Goal: Answer question/provide support: Share knowledge or assist other users

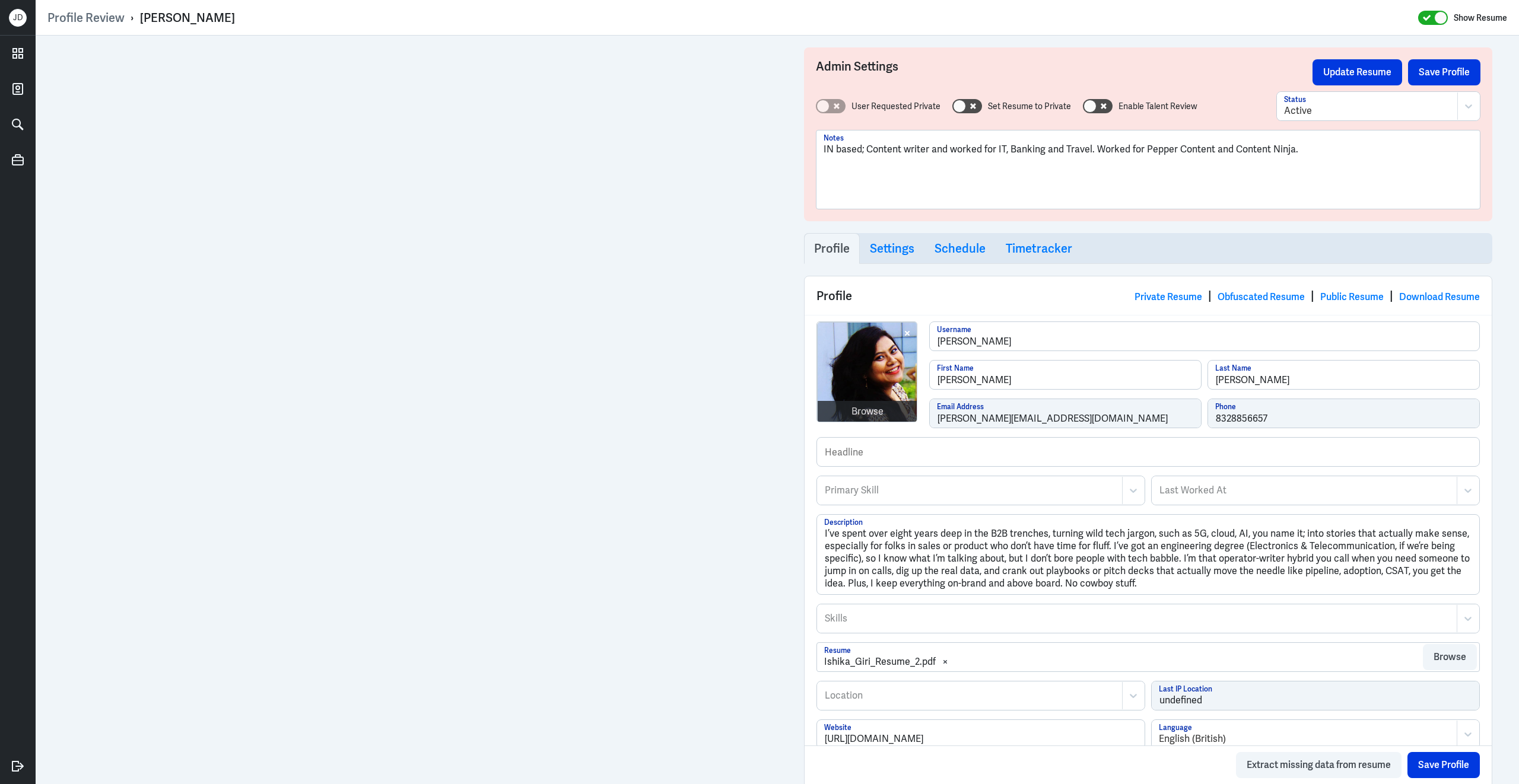
click at [1299, 151] on p "IN based; Content writer and worked for IT, Banking and Travel. Worked for Pepp…" at bounding box center [1148, 149] width 649 height 14
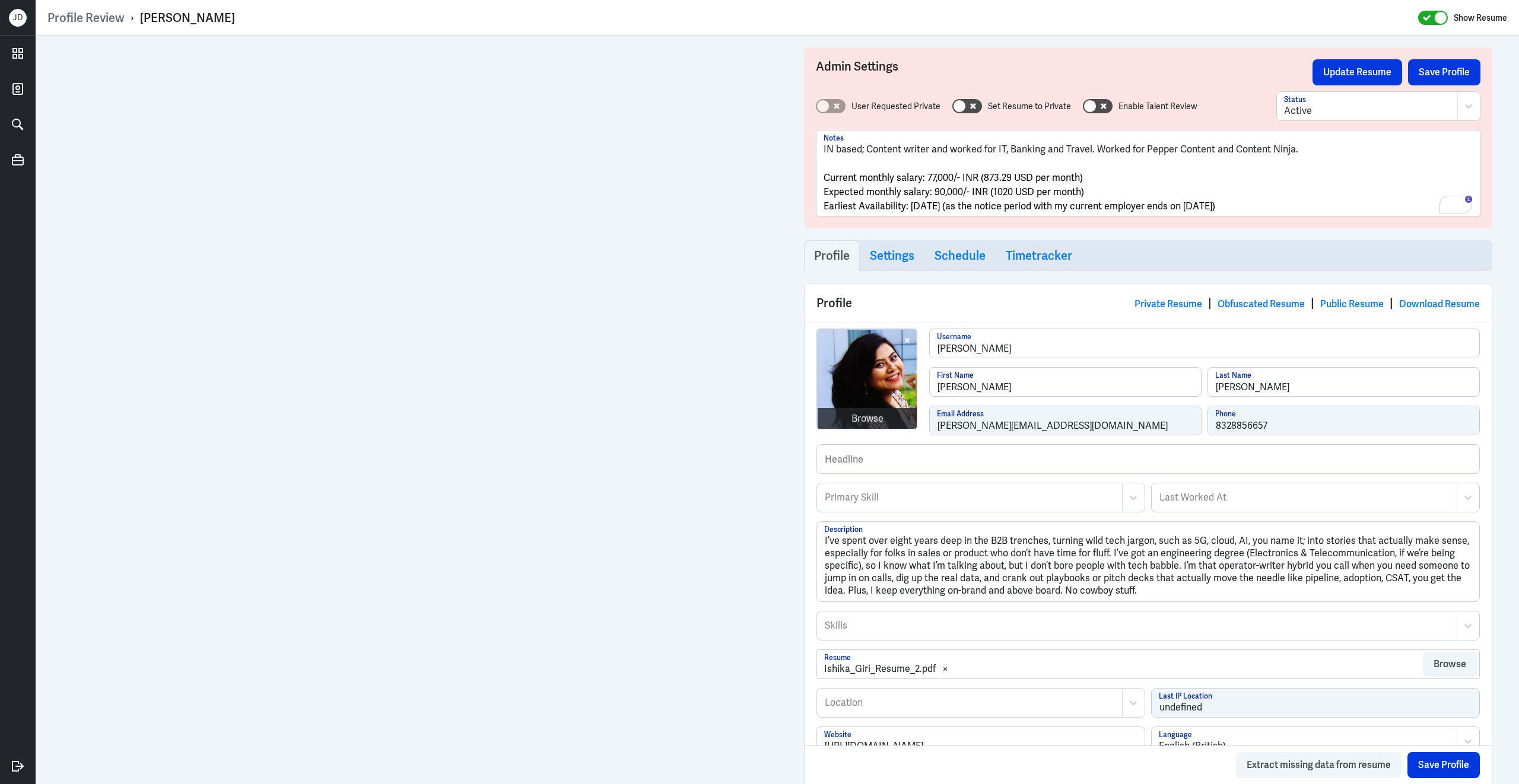
click at [1303, 152] on p "IN based; Content writer and worked for IT, Banking and Travel. Worked for Pepp…" at bounding box center [1148, 149] width 649 height 14
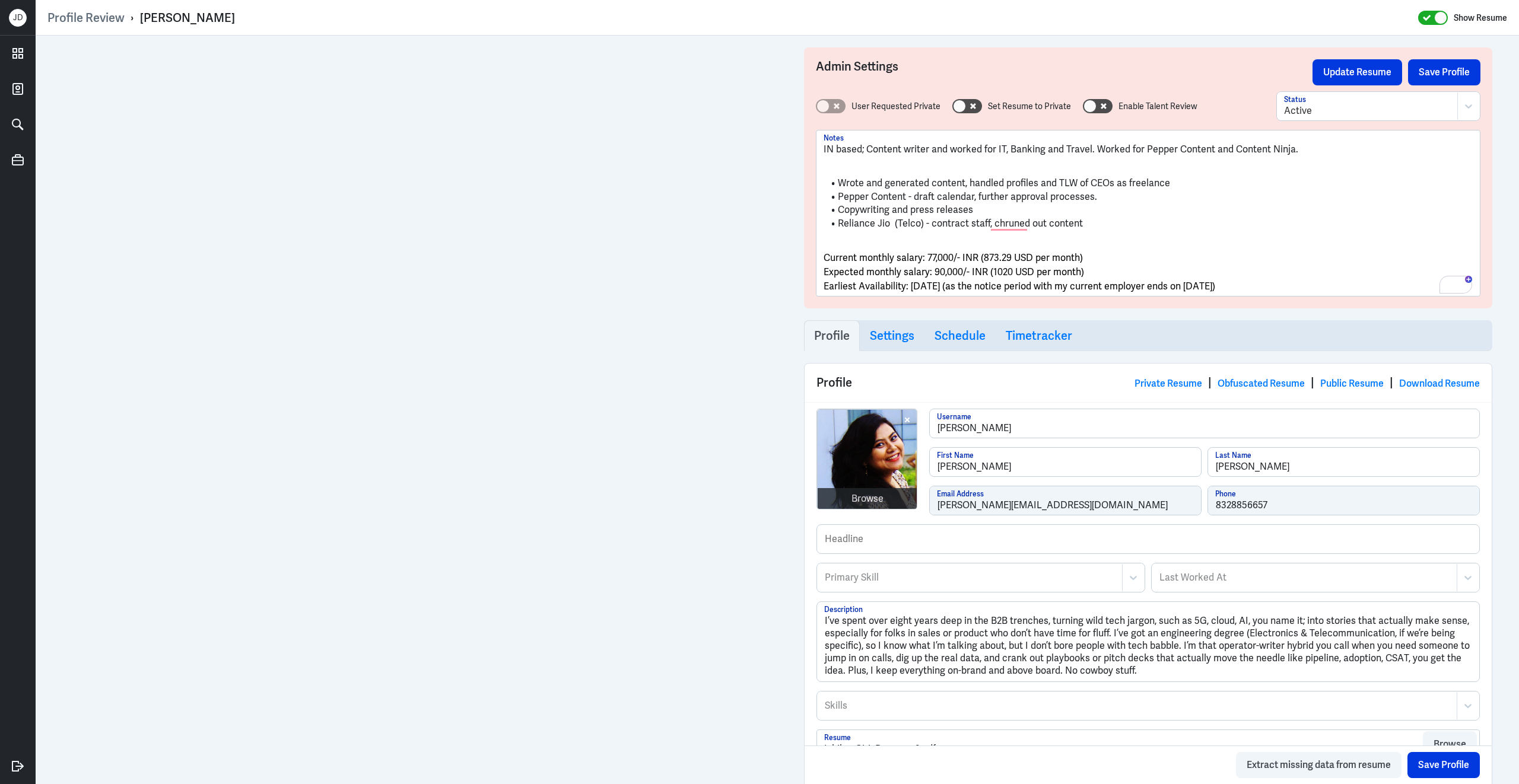
click at [927, 167] on p "To enrich screen reader interactions, please activate Accessibility in Grammarl…" at bounding box center [1148, 163] width 649 height 14
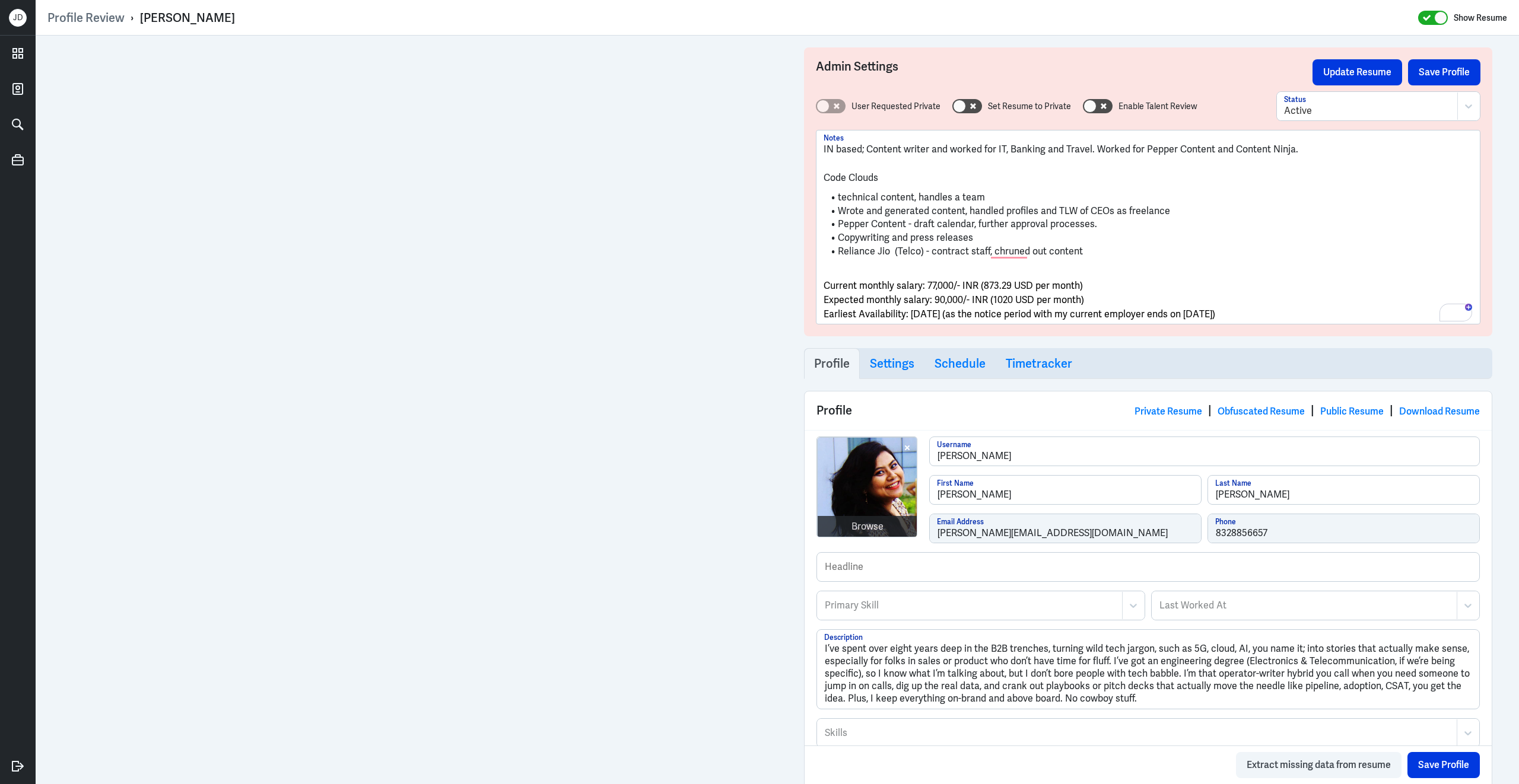
click at [826, 286] on span "Current monthly salary: 77,000/- INR (873.29 USD per month)" at bounding box center [952, 285] width 259 height 12
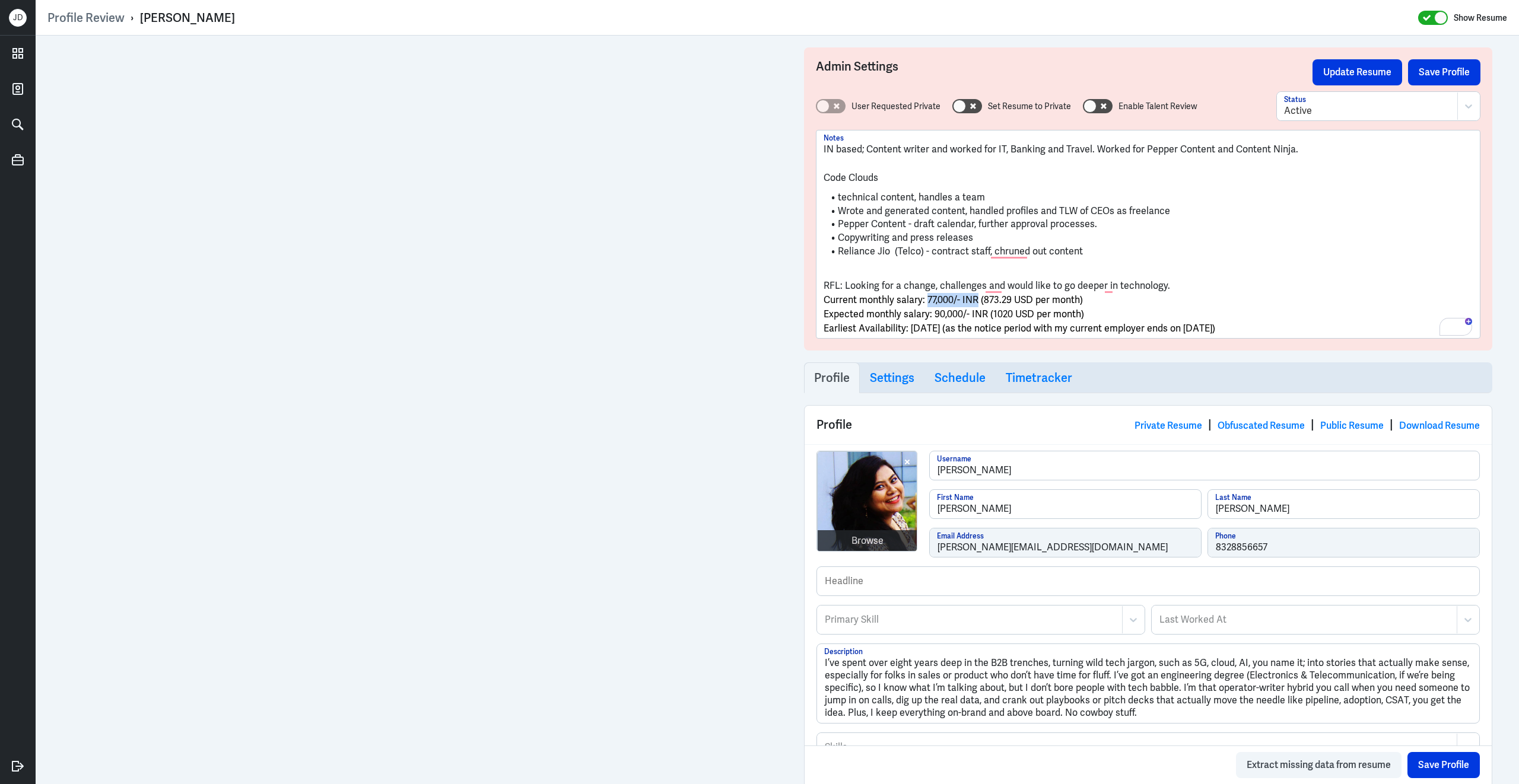
drag, startPoint x: 926, startPoint y: 301, endPoint x: 976, endPoint y: 302, distance: 50.0
click at [976, 302] on span "Current monthly salary: 77,000/- INR (873.29 USD per month)" at bounding box center [952, 299] width 259 height 12
click at [1104, 313] on p "Expected monthly salary: 90,000/- INR (1020 USD per month)" at bounding box center [1148, 313] width 649 height 14
drag, startPoint x: 934, startPoint y: 316, endPoint x: 982, endPoint y: 313, distance: 48.1
click at [983, 314] on span "Expected monthly salary: 90,000/- INR (1020 USD per month)" at bounding box center [953, 313] width 261 height 12
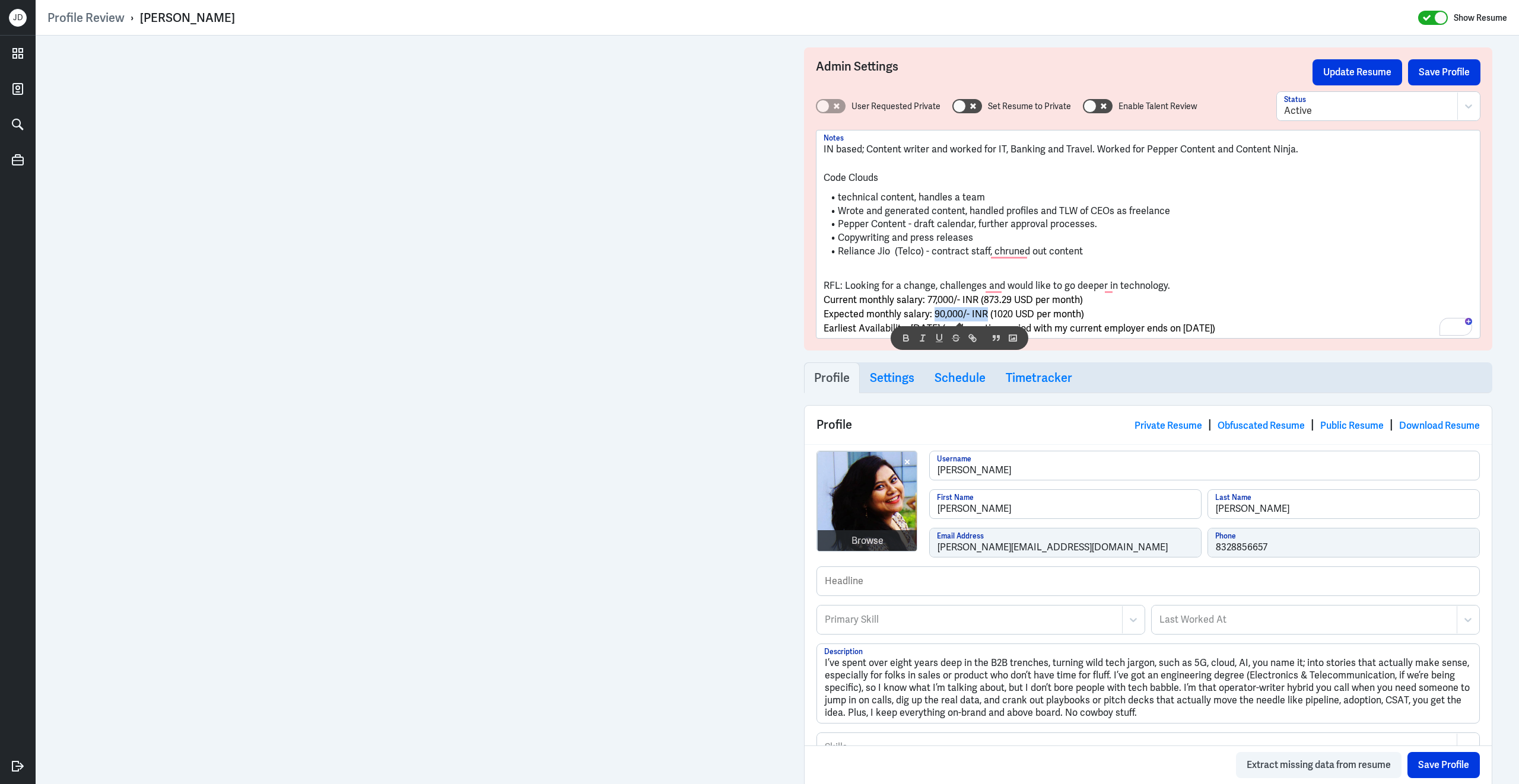
click at [953, 313] on span "Expected monthly salary: 90,000/- INR (1020 USD per month)" at bounding box center [953, 313] width 261 height 12
click at [938, 314] on span "Expected monthly salary: 90,000/- INR (1020 USD per month)" at bounding box center [953, 313] width 261 height 12
drag, startPoint x: 996, startPoint y: 313, endPoint x: 1013, endPoint y: 313, distance: 17.0
click at [1013, 313] on span "Expected monthly salary: 100,000/- INR (1020 USD per month)" at bounding box center [956, 313] width 265 height 12
drag, startPoint x: 1019, startPoint y: 313, endPoint x: 1034, endPoint y: 314, distance: 15.0
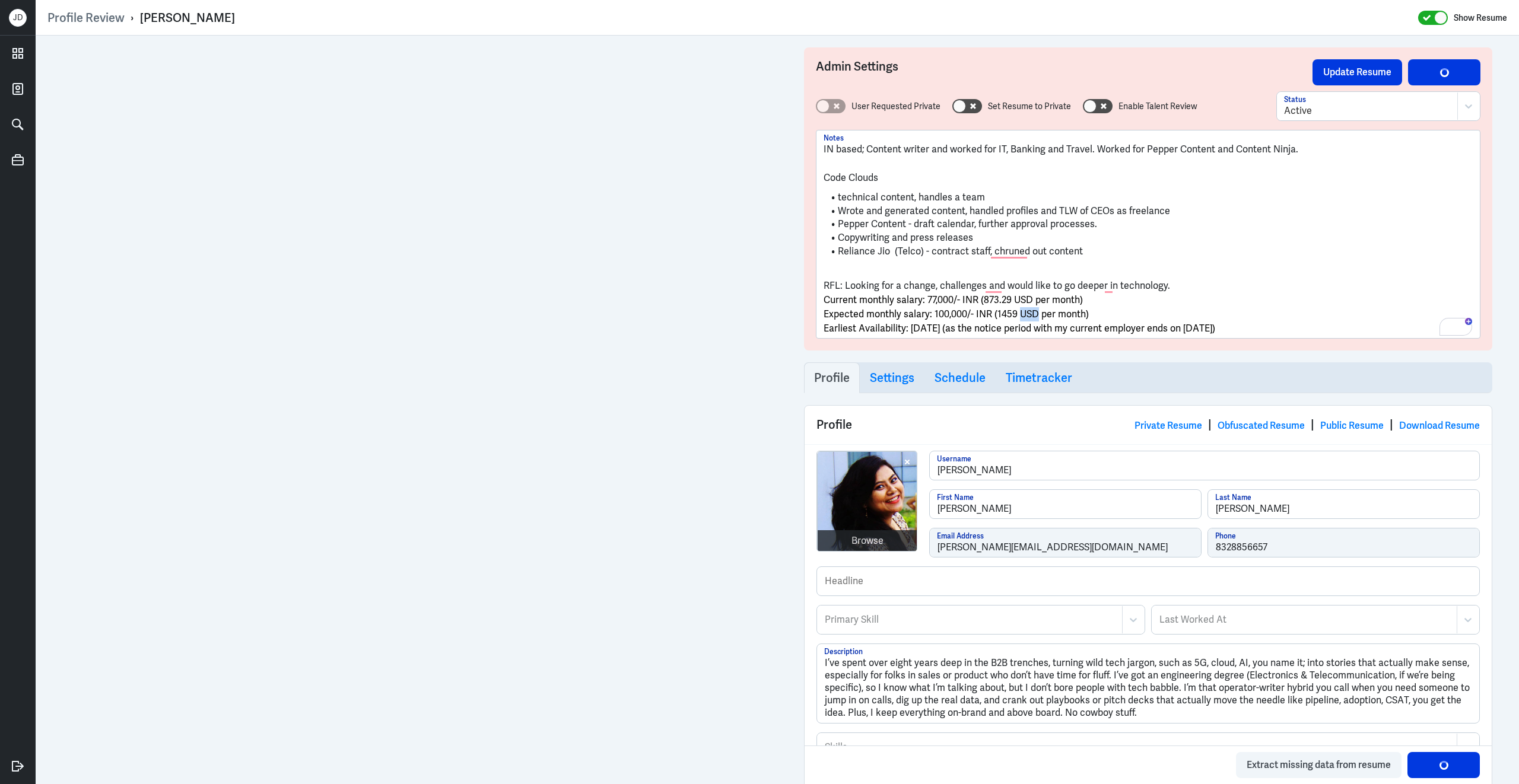
click at [1035, 315] on span "Expected monthly salary: 100,000/- INR (1459 USD per month)" at bounding box center [956, 313] width 266 height 12
click at [1136, 313] on p "Expected monthly salary: 100,000/- INR (1459 SGD per month)" at bounding box center [1148, 313] width 649 height 14
click at [1345, 322] on p "Earliest Availability: [DATE] (as the notice period with my current employer en…" at bounding box center [1148, 328] width 649 height 14
click at [1326, 327] on p "Earliest Availability: [DATE] (as the notice period with my current employer en…" at bounding box center [1148, 328] width 649 height 14
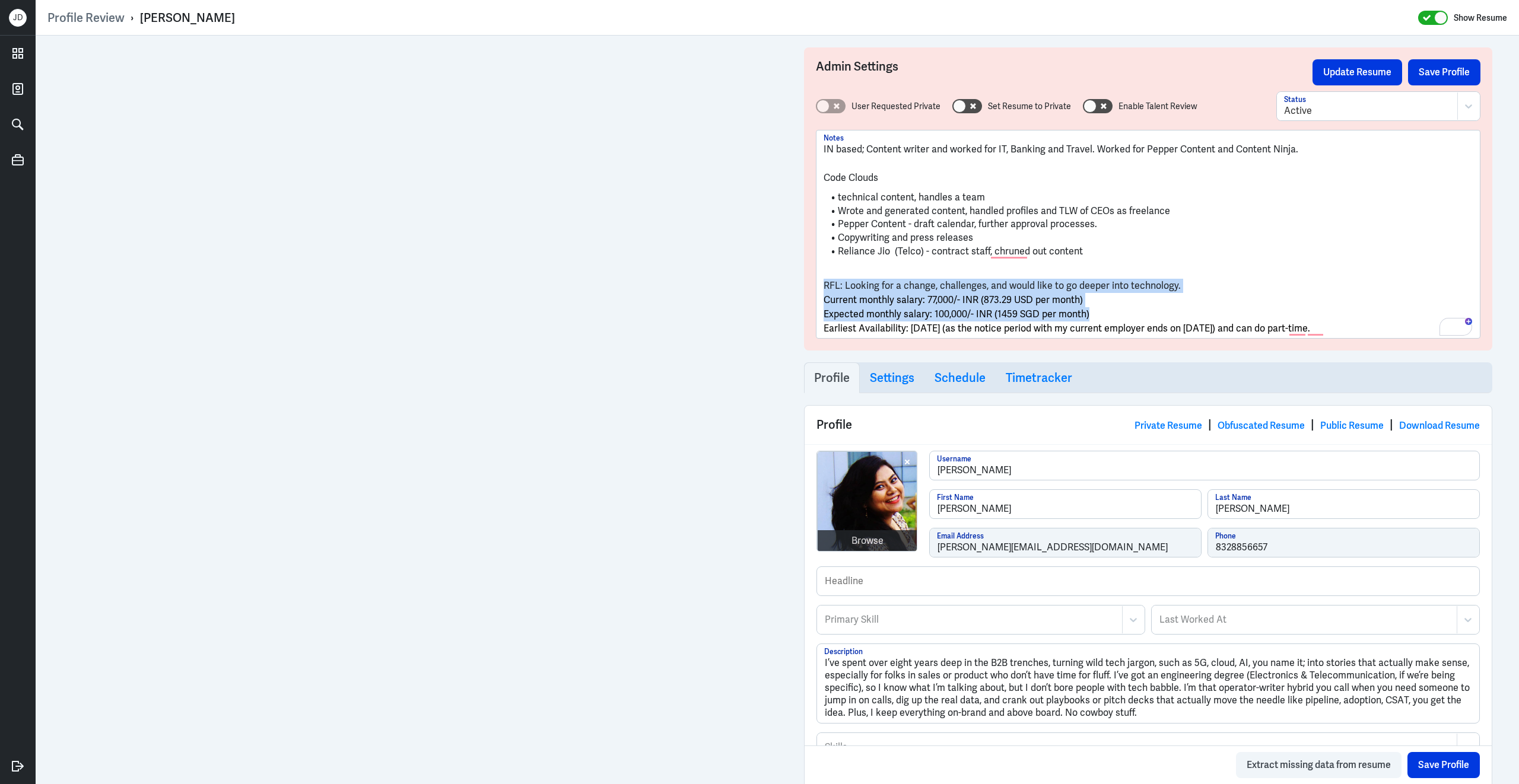
drag, startPoint x: 1098, startPoint y: 313, endPoint x: 821, endPoint y: 287, distance: 278.2
click at [821, 287] on div "IN based; Content writer and worked for IT, Banking and Travel. Worked for Pepp…" at bounding box center [1148, 234] width 664 height 208
drag, startPoint x: 1387, startPoint y: 323, endPoint x: 798, endPoint y: 290, distance: 589.9
copy div "RFL: Looking for a change, challenges, and would like to go deeper into technol…"
